Goal: Task Accomplishment & Management: Manage account settings

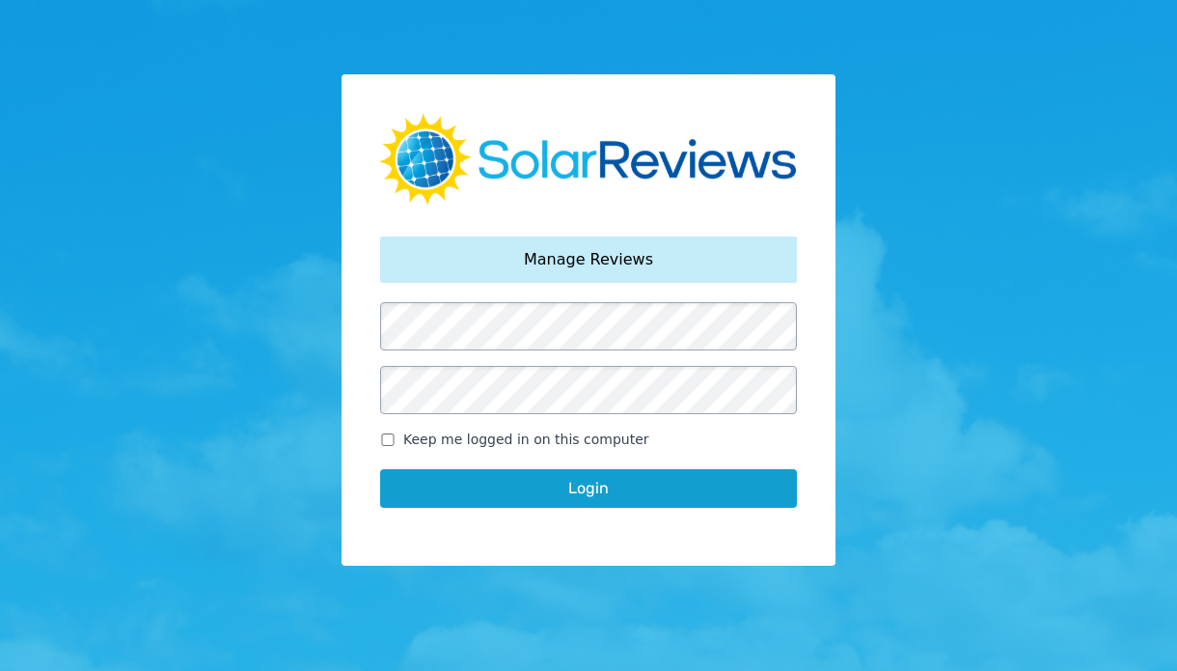
click at [385, 440] on input "Keep me logged in on this computer" at bounding box center [387, 439] width 15 height 13
checkbox input "true"
click at [447, 489] on button "Login" at bounding box center [588, 488] width 417 height 39
click at [642, 486] on button "Login" at bounding box center [588, 488] width 417 height 39
click at [605, 480] on button "Login" at bounding box center [588, 488] width 417 height 39
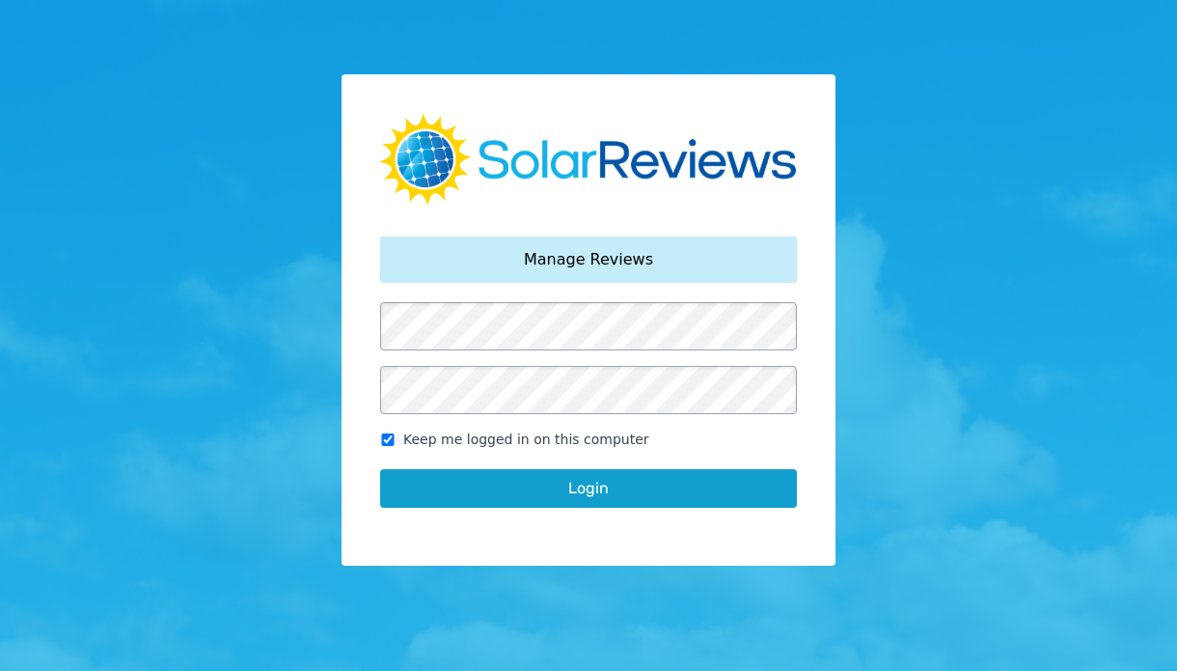
click at [605, 480] on button "Login" at bounding box center [588, 488] width 417 height 39
click at [578, 489] on button "Login" at bounding box center [588, 488] width 417 height 39
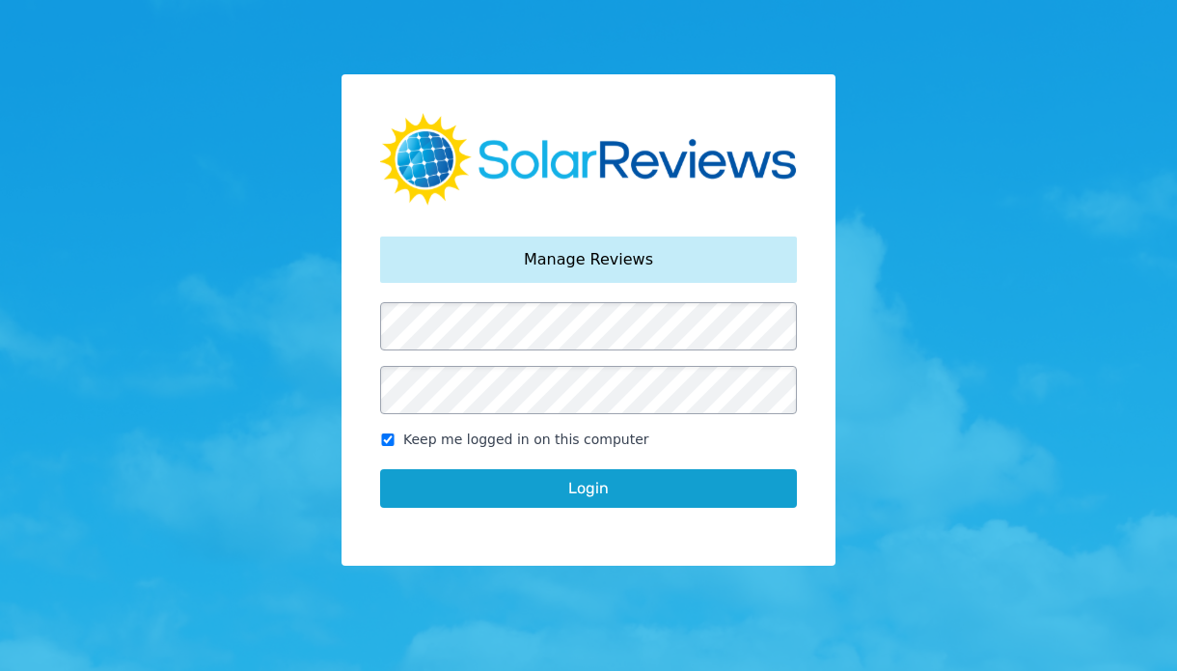
click at [578, 489] on button "Login" at bounding box center [588, 488] width 417 height 39
click at [551, 498] on button "Login" at bounding box center [588, 488] width 417 height 39
click at [627, 497] on button "Login" at bounding box center [588, 488] width 417 height 39
click at [618, 490] on button "Login" at bounding box center [588, 488] width 417 height 39
click at [612, 484] on button "Login" at bounding box center [588, 488] width 417 height 39
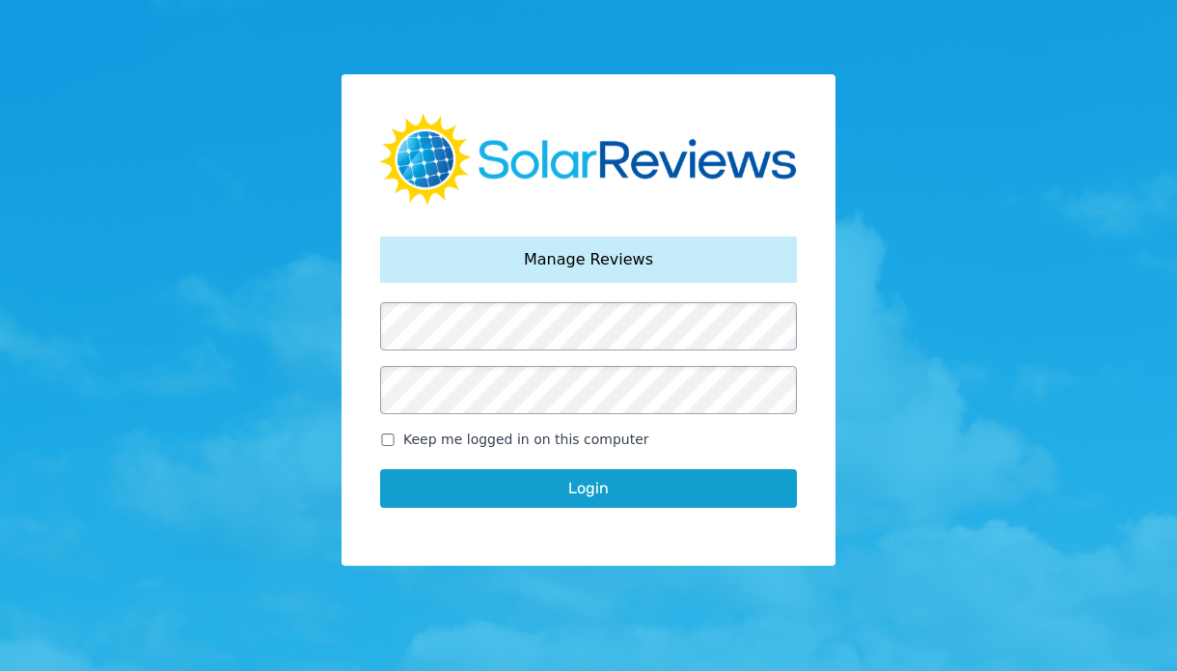
click at [612, 484] on button "Login" at bounding box center [588, 488] width 417 height 39
click at [380, 439] on input "Keep me logged in on this computer" at bounding box center [387, 439] width 15 height 13
checkbox input "true"
click at [484, 490] on button "Login" at bounding box center [588, 488] width 417 height 39
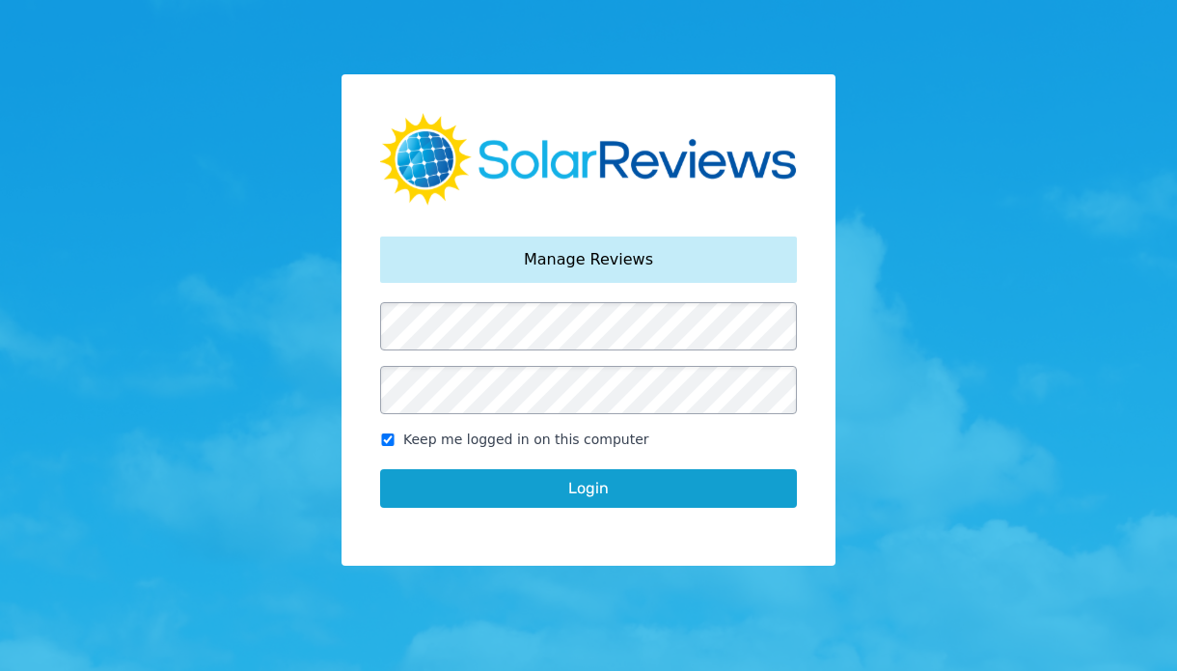
click at [484, 490] on button "Login" at bounding box center [588, 488] width 417 height 39
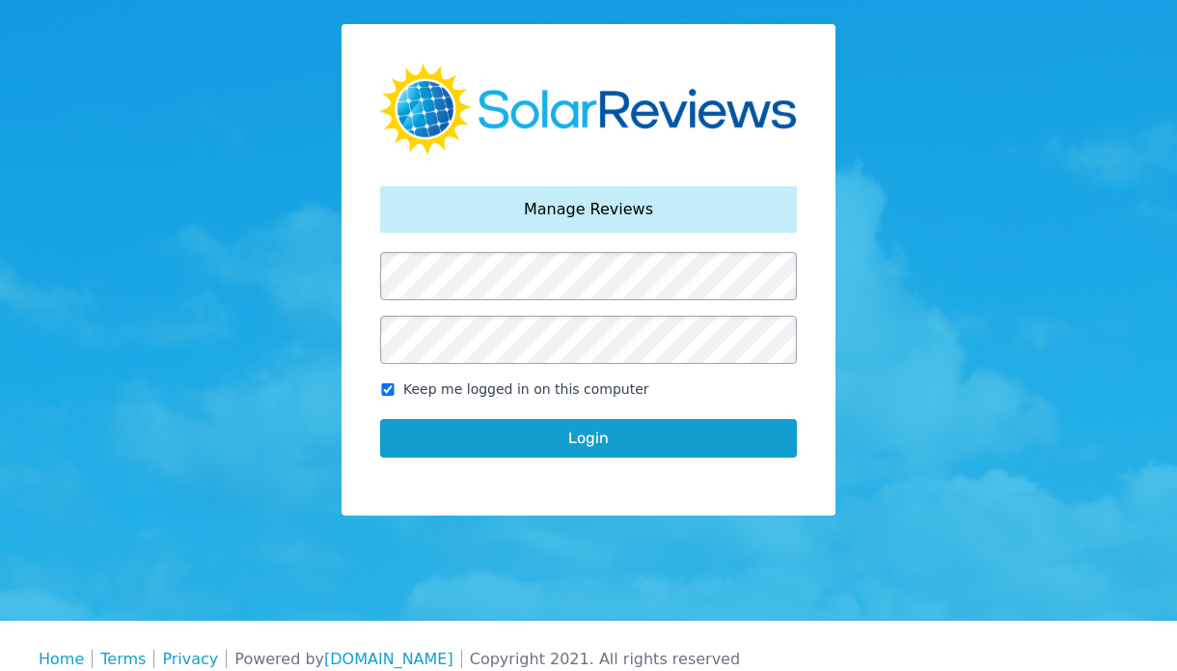
scroll to position [77, 0]
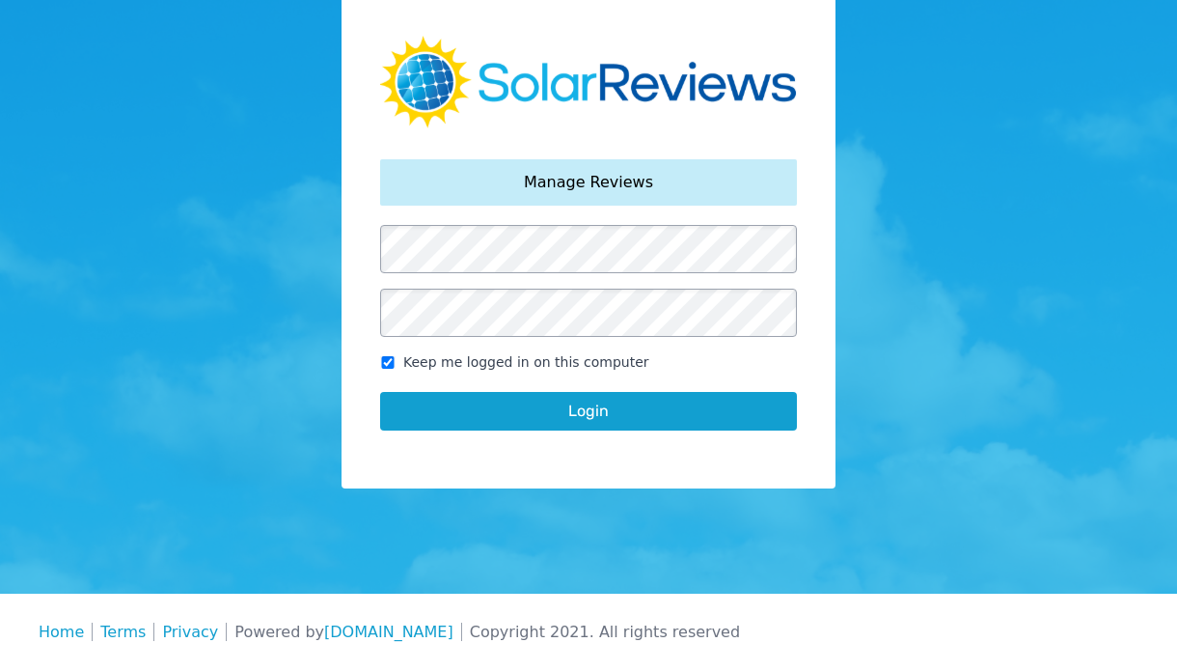
click at [621, 411] on button "Login" at bounding box center [588, 411] width 417 height 39
click at [621, 412] on button "Login" at bounding box center [588, 411] width 417 height 39
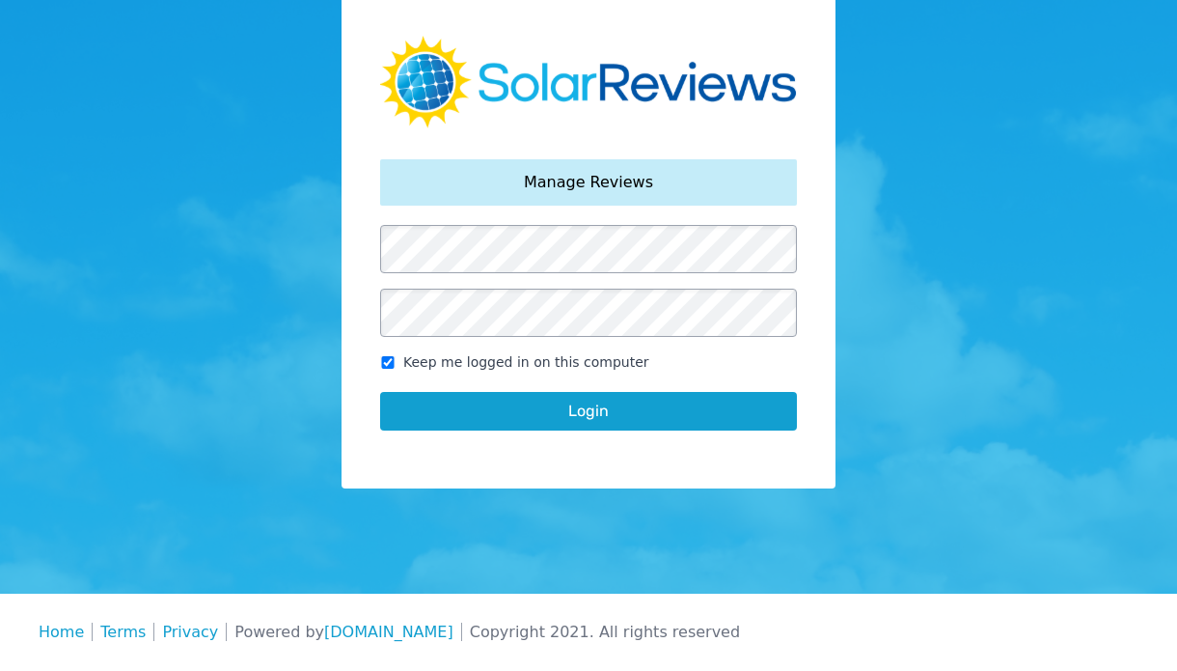
click at [621, 412] on button "Login" at bounding box center [588, 411] width 417 height 39
click at [1025, 328] on div "Your password has been reset. Manage Reviews Keep me logged in on this computer…" at bounding box center [588, 258] width 1177 height 671
click at [606, 412] on button "Login" at bounding box center [588, 411] width 417 height 39
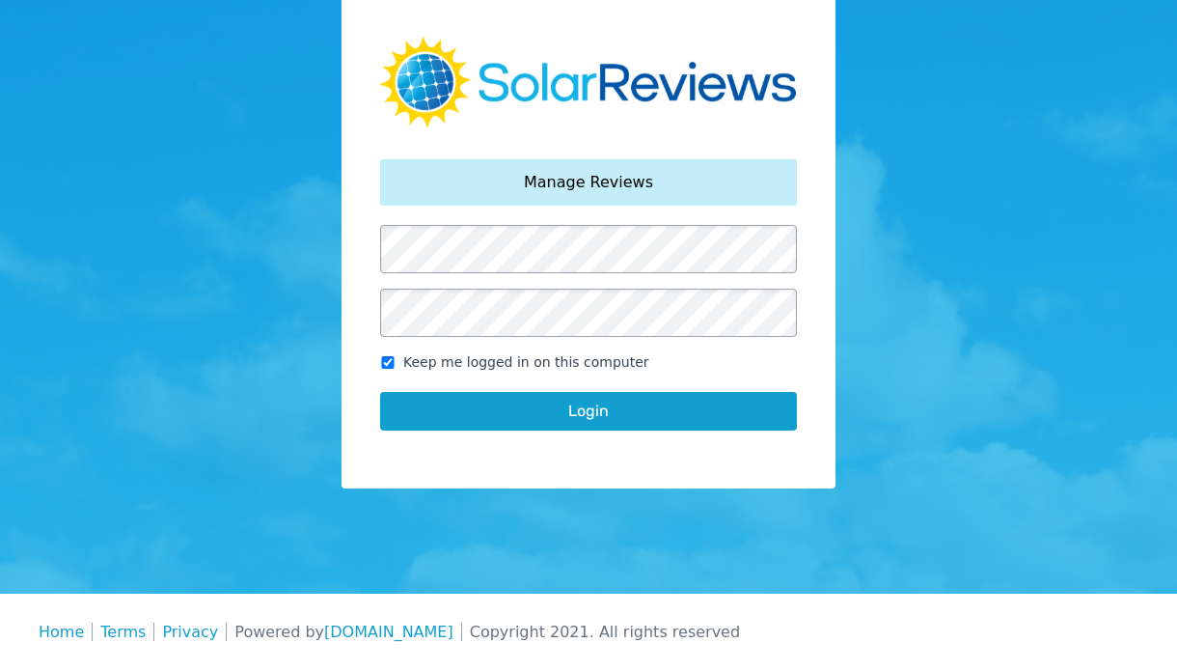
click at [606, 412] on button "Login" at bounding box center [588, 411] width 417 height 39
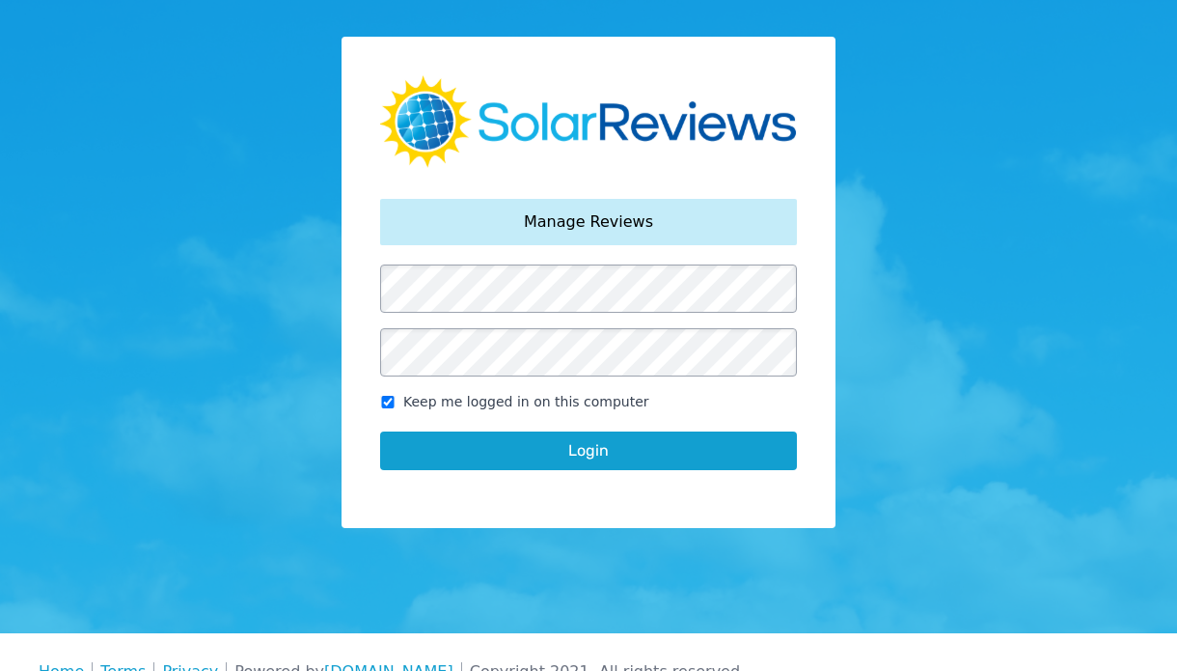
scroll to position [0, 0]
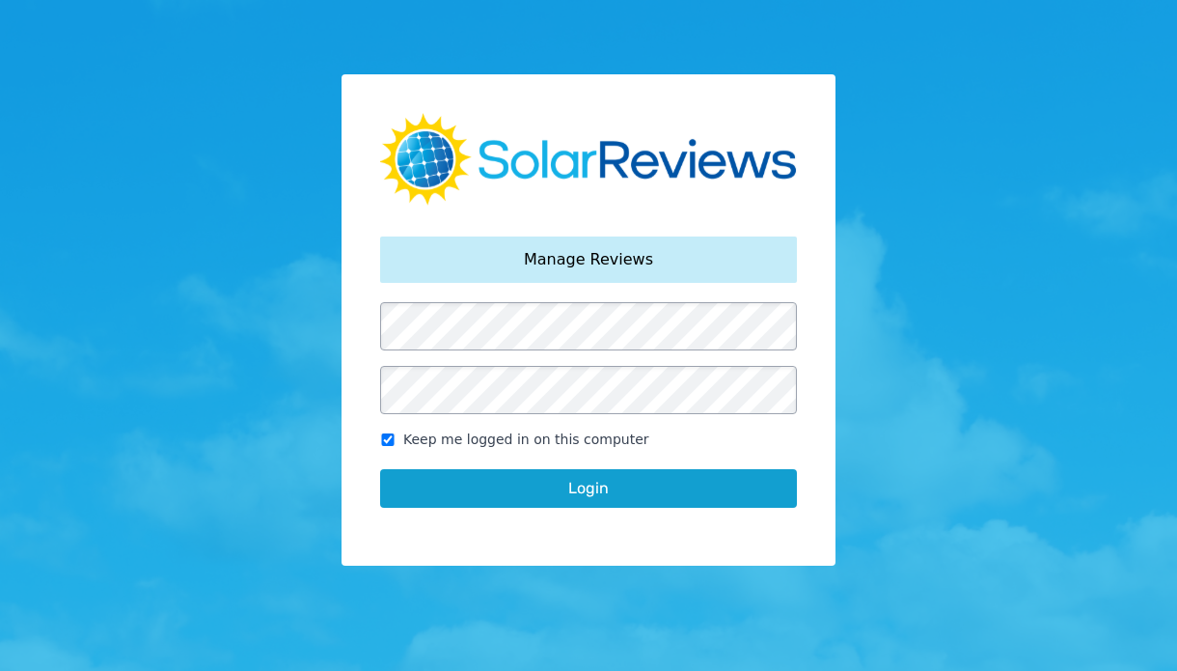
click at [656, 260] on div "Manage Reviews" at bounding box center [588, 259] width 417 height 46
click at [555, 501] on button "Login" at bounding box center [588, 488] width 417 height 39
